Goal: Book appointment/travel/reservation

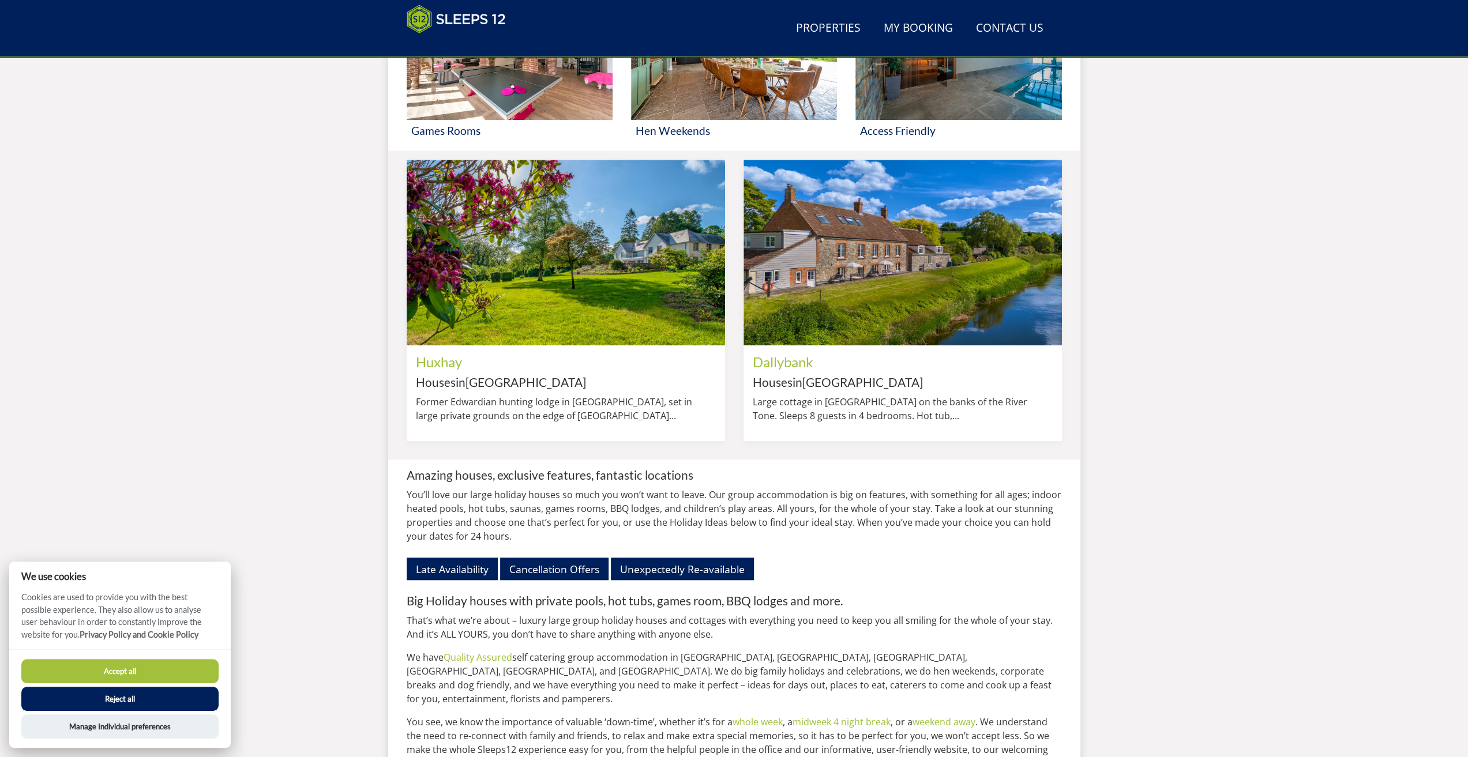
scroll to position [1279, 0]
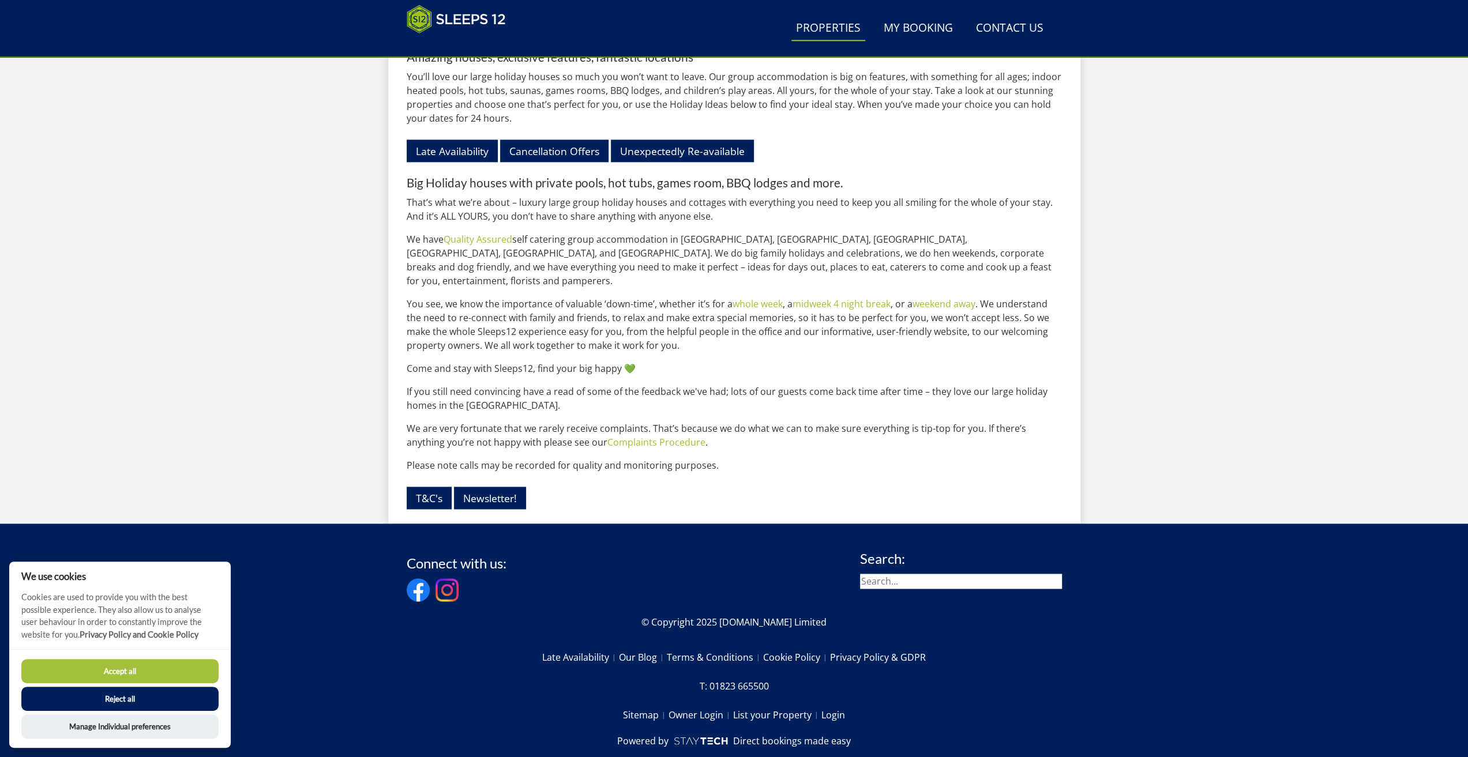
click at [852, 29] on link "Properties" at bounding box center [828, 29] width 74 height 26
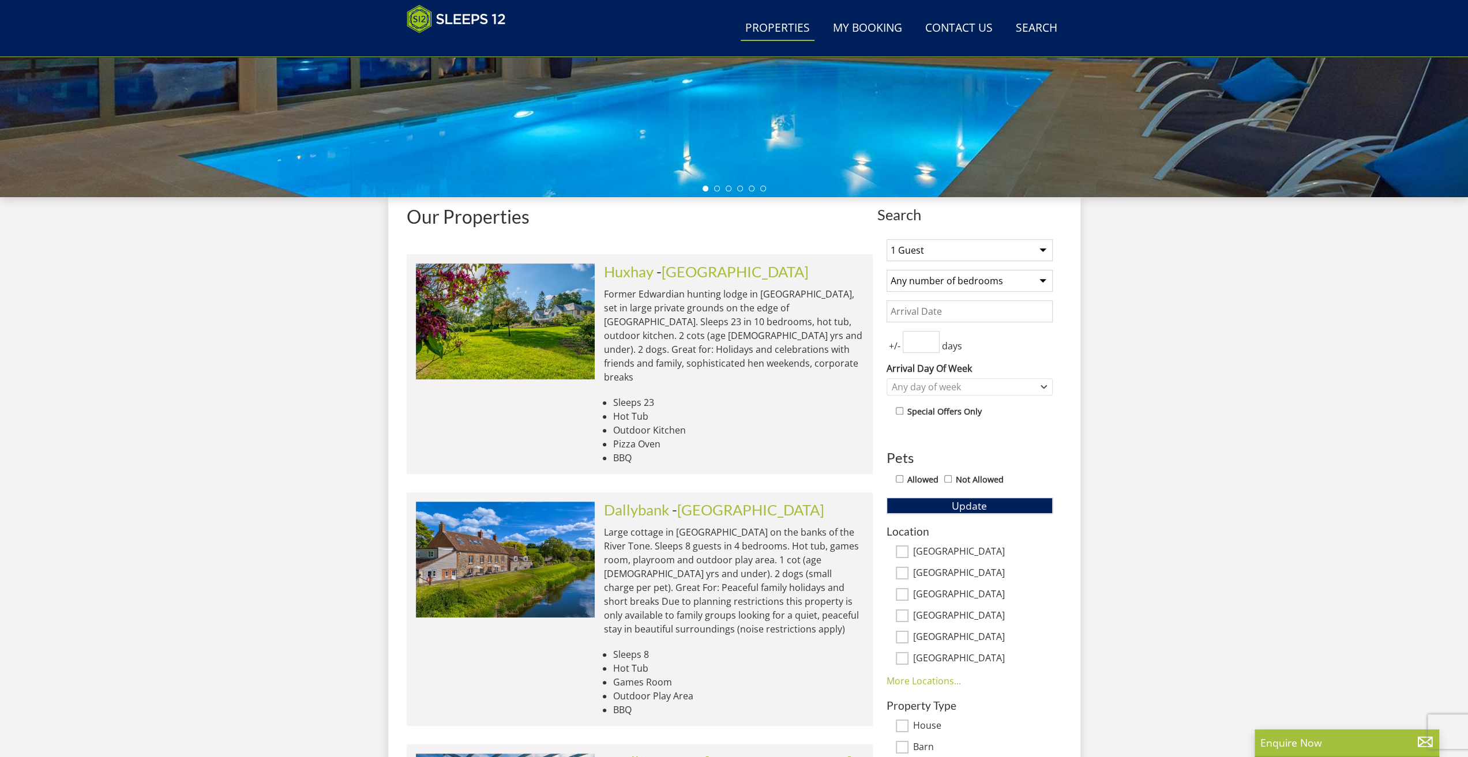
scroll to position [342, 0]
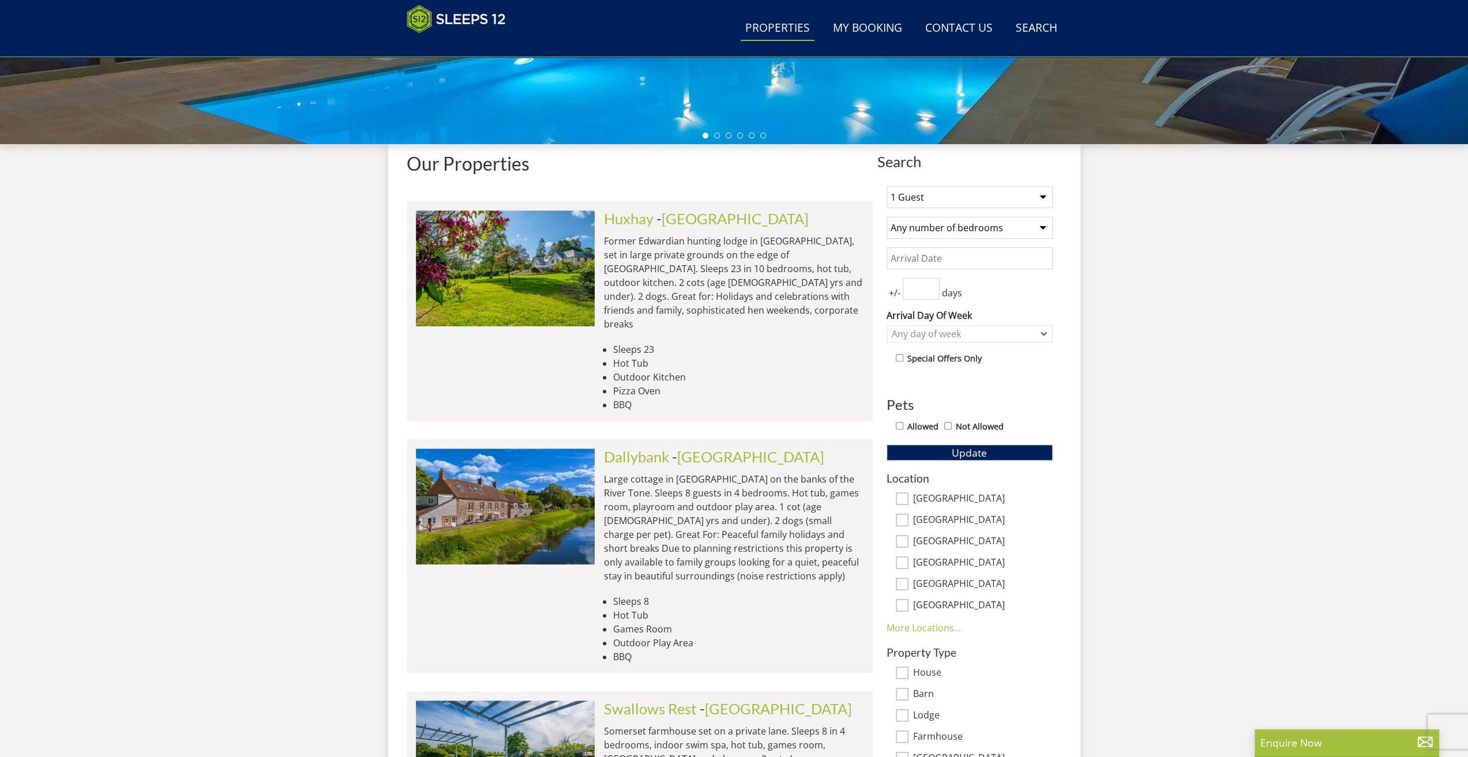
click at [995, 187] on select "1 Guest 2 Guests 3 Guests 4 Guests 5 Guests 6 Guests 7 Guests 8 Guests 9 Guests…" at bounding box center [969, 197] width 166 height 22
select select "15"
click at [886, 186] on select "1 Guest 2 Guests 3 Guests 4 Guests 5 Guests 6 Guests 7 Guests 8 Guests 9 Guests…" at bounding box center [969, 197] width 166 height 22
click at [984, 223] on select "Any number of bedrooms 3 Bedrooms 4 Bedrooms 5 Bedrooms 6 Bedrooms 7 Bedrooms 8…" at bounding box center [969, 228] width 166 height 22
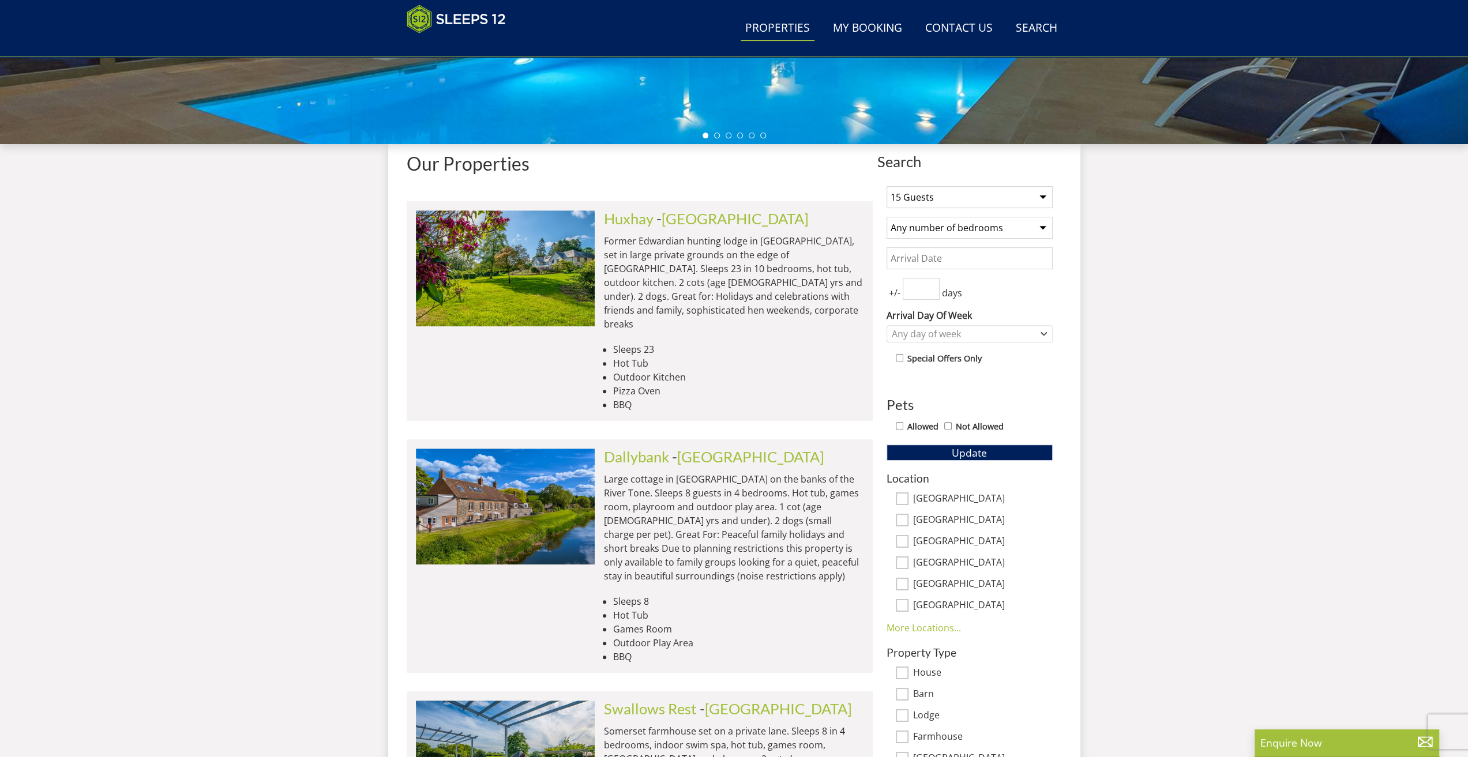
click at [987, 265] on input "Date" at bounding box center [969, 258] width 166 height 22
type input "[DATE]"
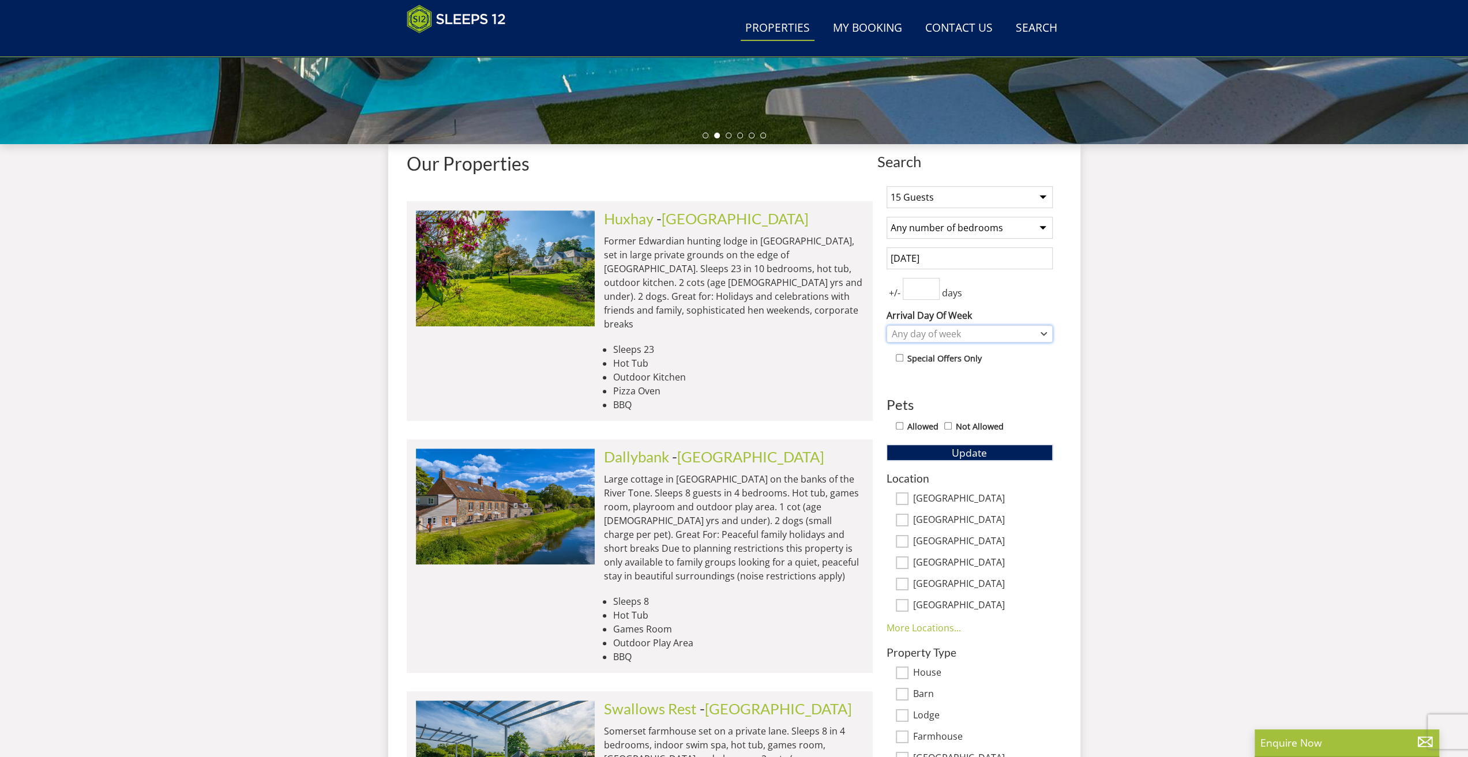
click at [970, 331] on div "Any day of week" at bounding box center [963, 334] width 149 height 13
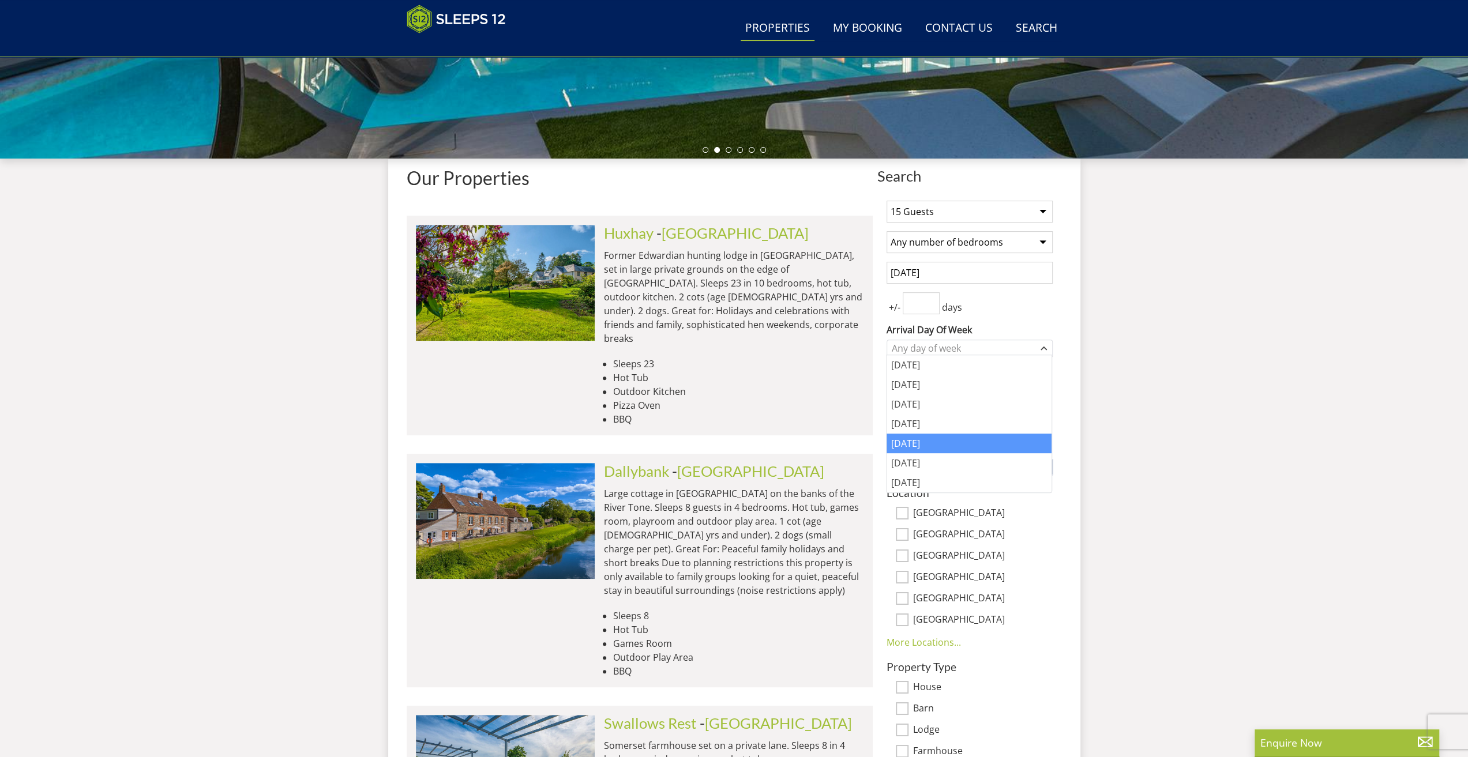
click at [974, 437] on div "[DATE]" at bounding box center [968, 444] width 165 height 20
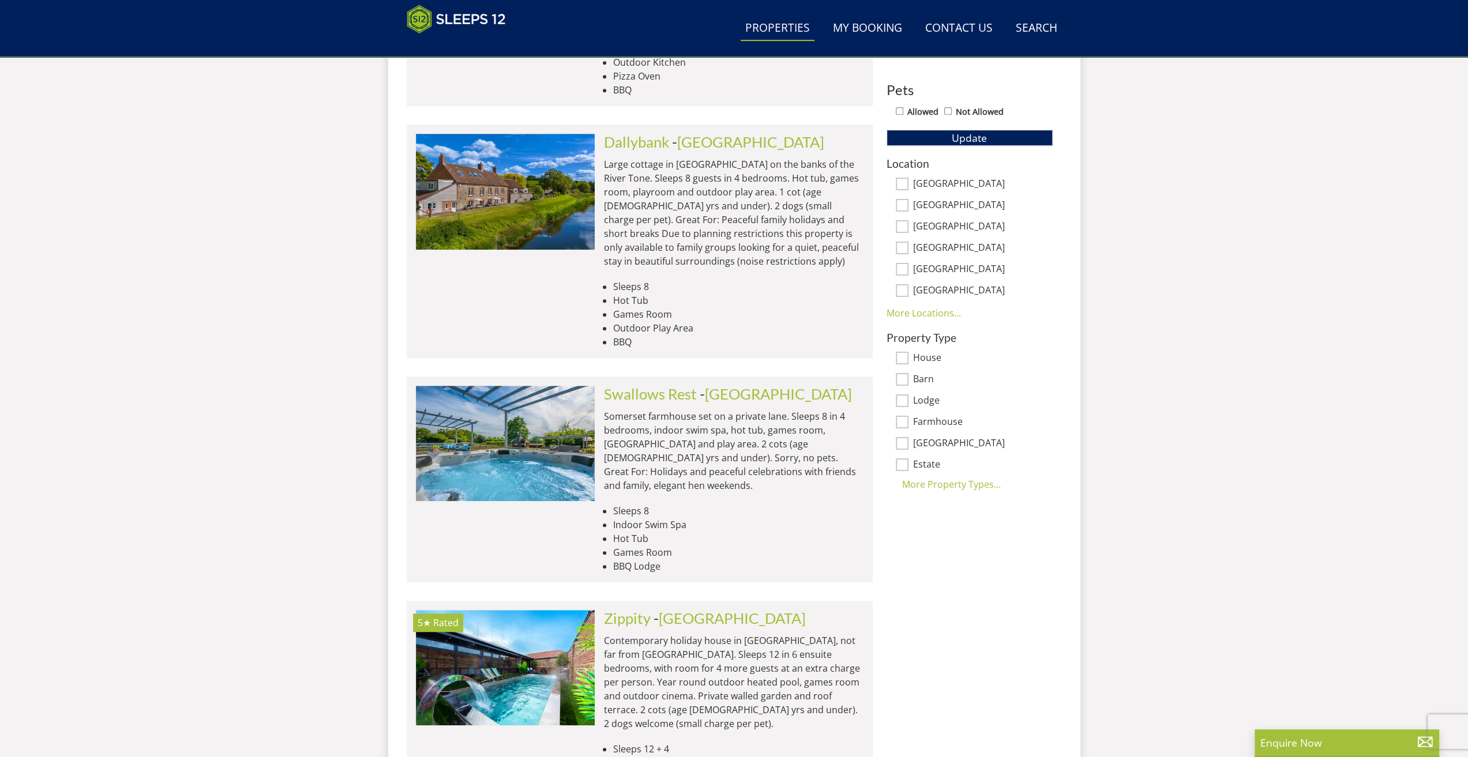
scroll to position [657, 0]
click at [925, 315] on link "More Locations..." at bounding box center [923, 312] width 74 height 13
click at [904, 284] on input "[GEOGRAPHIC_DATA]" at bounding box center [902, 290] width 13 height 13
checkbox input "true"
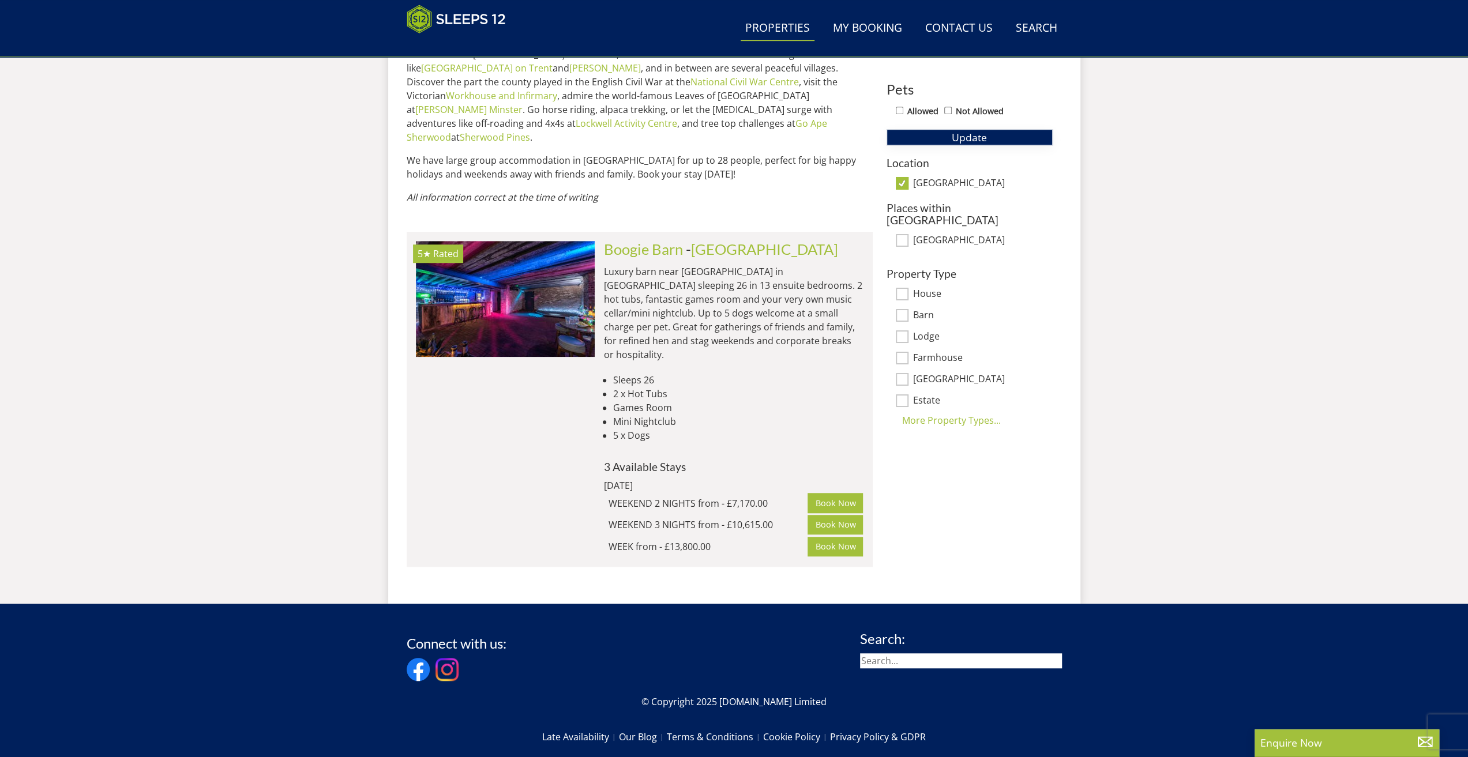
click at [956, 134] on span "Update" at bounding box center [969, 137] width 35 height 14
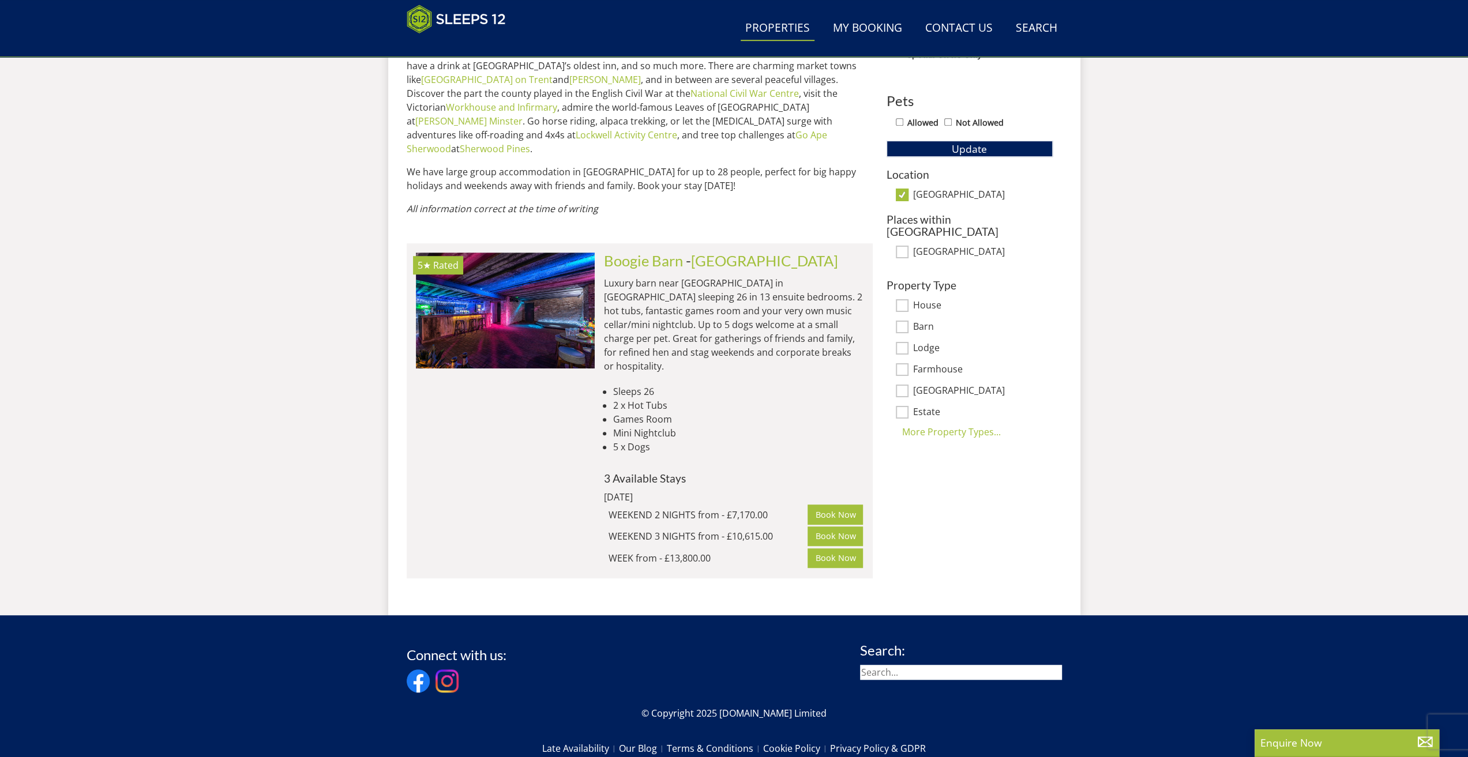
scroll to position [643, 0]
